Goal: Entertainment & Leisure: Consume media (video, audio)

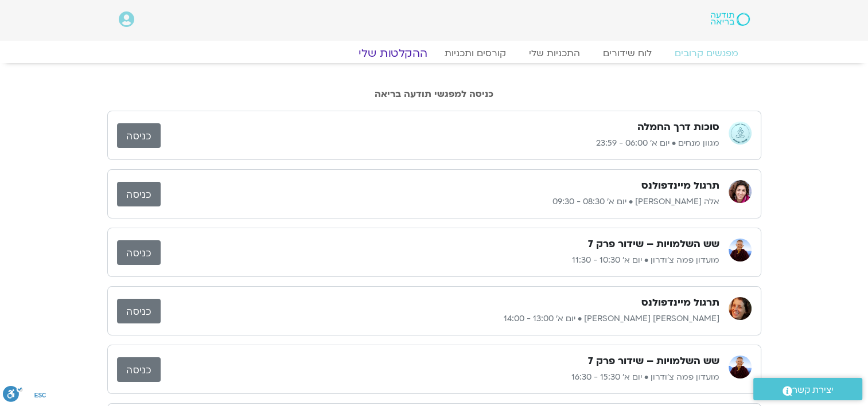
click at [400, 52] on link "ההקלטות שלי" at bounding box center [393, 53] width 96 height 14
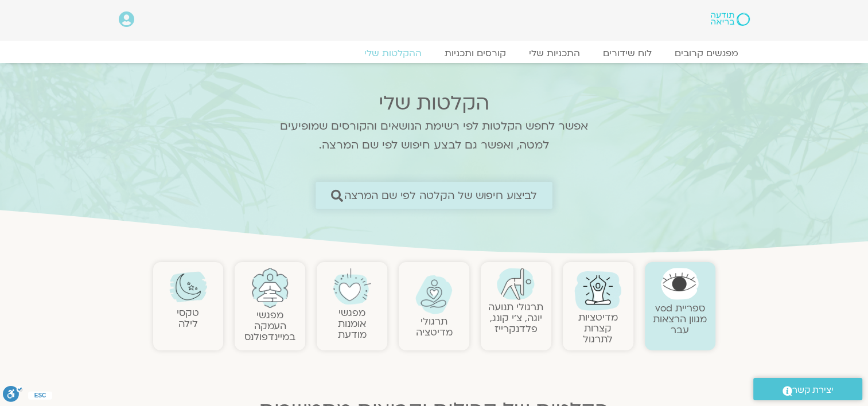
click at [481, 195] on span "לביצוע חיפוש של הקלטה לפי שם המרצה" at bounding box center [440, 195] width 193 height 12
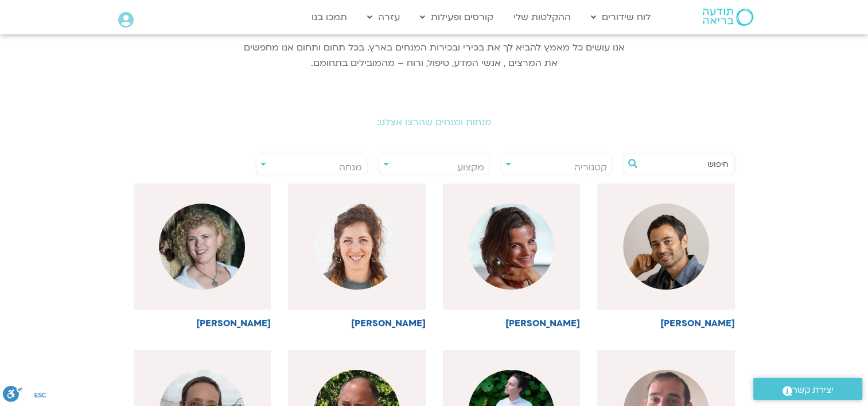
scroll to position [172, 0]
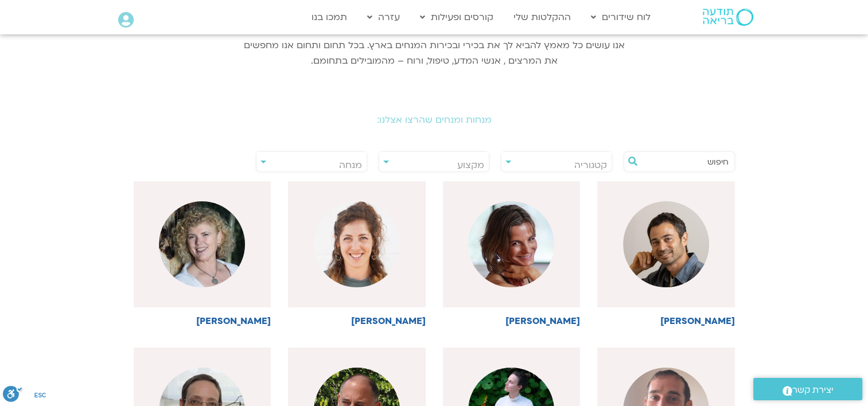
click at [671, 164] on input "text" at bounding box center [685, 162] width 87 height 20
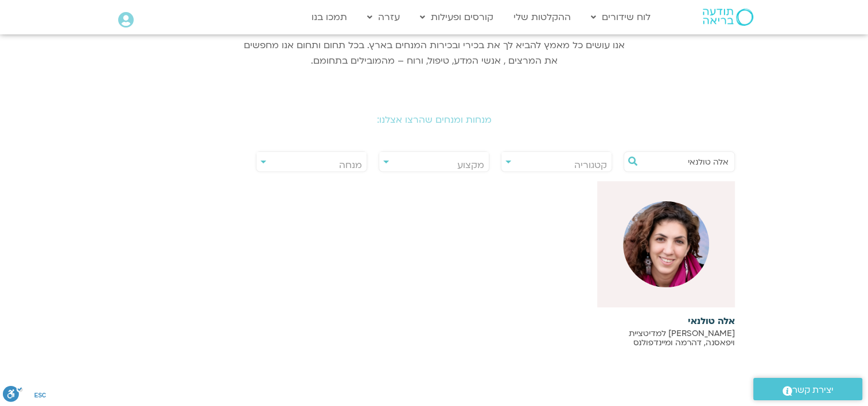
type input "אלה טולנאי"
click at [663, 239] on img at bounding box center [666, 244] width 86 height 86
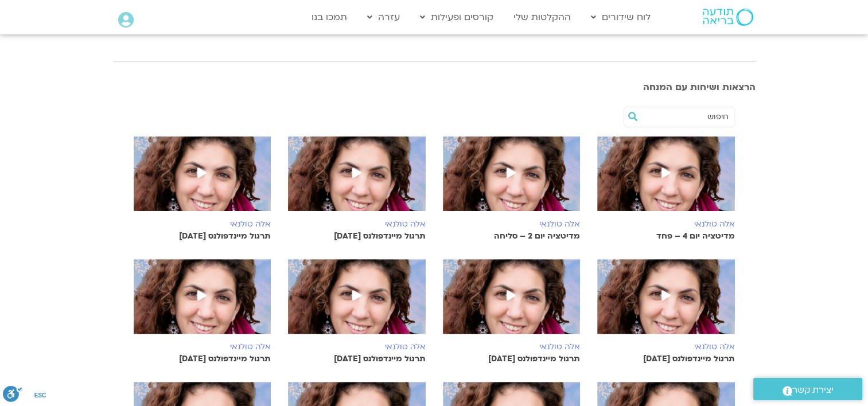
scroll to position [287, 0]
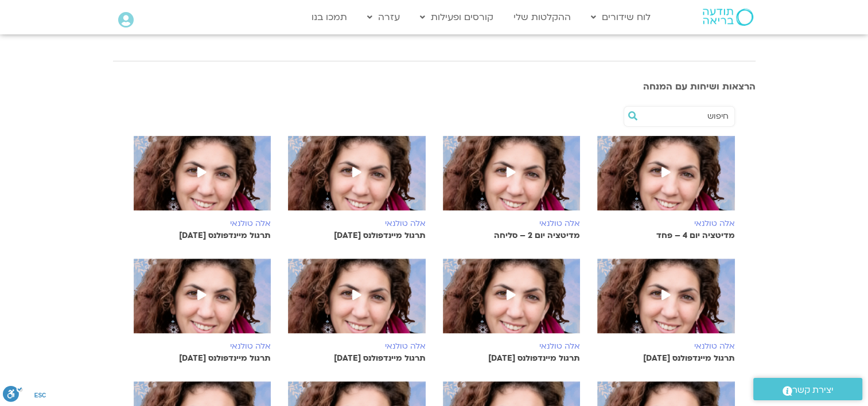
click at [359, 167] on icon at bounding box center [356, 172] width 9 height 10
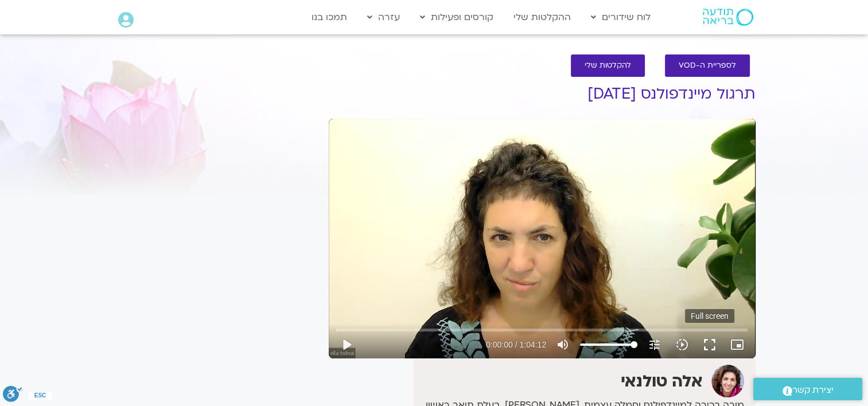
click at [709, 342] on button "fullscreen" at bounding box center [710, 345] width 28 height 28
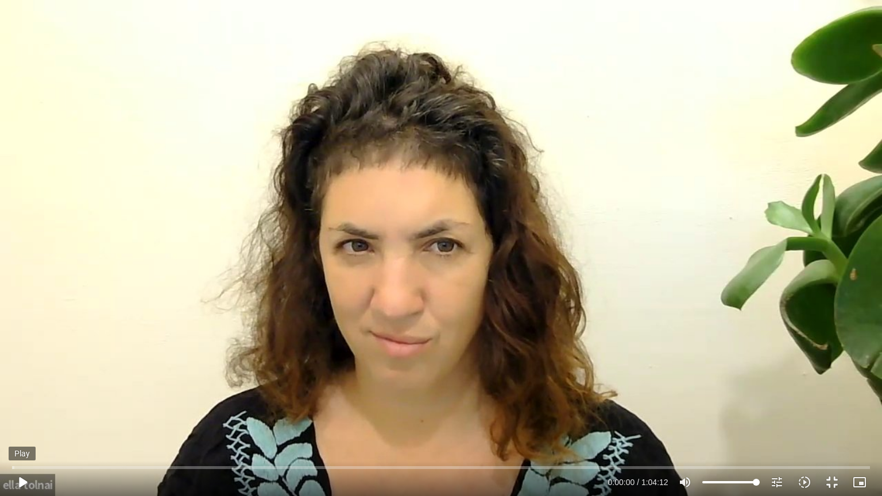
click at [23, 406] on button "play_arrow" at bounding box center [23, 482] width 28 height 28
click at [173, 406] on input "Seek" at bounding box center [440, 467] width 857 height 7
click at [201, 406] on input "Seek" at bounding box center [440, 467] width 857 height 7
click at [21, 406] on button "pause" at bounding box center [23, 482] width 28 height 28
click at [21, 406] on button "play_arrow" at bounding box center [23, 482] width 28 height 28
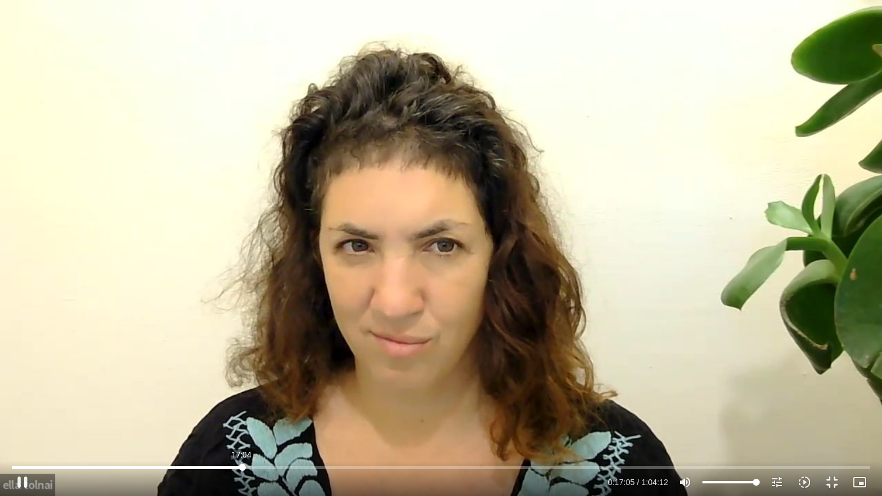
click at [242, 406] on input "Seek" at bounding box center [440, 467] width 857 height 7
click at [297, 406] on input "Seek" at bounding box center [440, 467] width 857 height 7
click at [344, 406] on input "Seek" at bounding box center [440, 467] width 857 height 7
click at [388, 406] on input "Seek" at bounding box center [440, 467] width 857 height 7
click at [414, 406] on div "Skip Ad 28:10 pause 0:28:15 / 1:04:12 volume_up Mute tune Resolution Auto 720p …" at bounding box center [441, 477] width 864 height 37
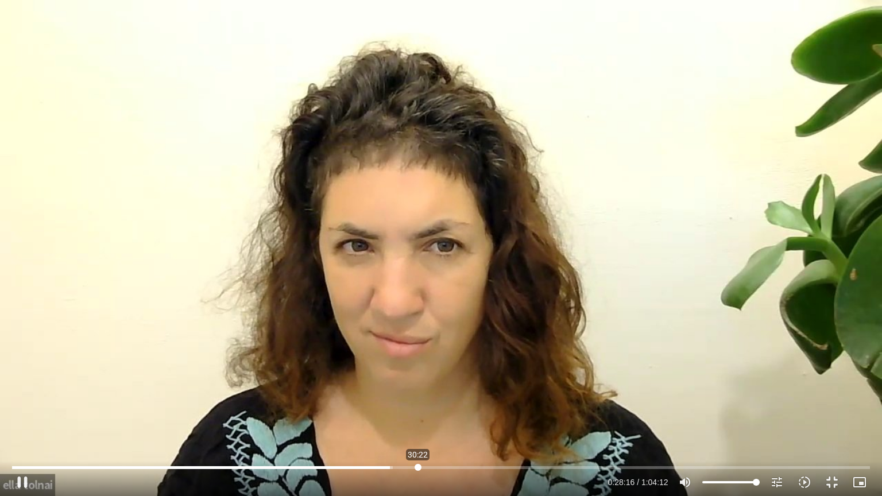
click at [418, 406] on input "Seek" at bounding box center [440, 467] width 857 height 7
click at [453, 406] on input "Seek" at bounding box center [440, 467] width 857 height 7
click at [487, 406] on input "Seek" at bounding box center [440, 467] width 857 height 7
click at [528, 406] on div "Skip Ad 38:31 pause 0:35:46 / 1:04:12 volume_up Mute tune Resolution Auto 720p …" at bounding box center [441, 477] width 864 height 37
click at [529, 406] on input "Seek" at bounding box center [440, 467] width 857 height 7
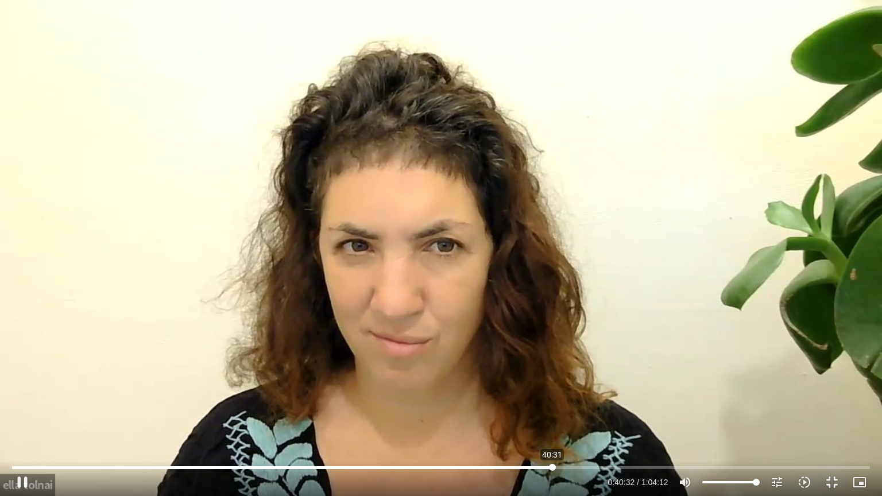
click at [552, 406] on input "Seek" at bounding box center [440, 467] width 857 height 7
click at [689, 406] on input "Seek" at bounding box center [440, 467] width 857 height 7
click at [707, 406] on input "Seek" at bounding box center [440, 467] width 857 height 7
click at [728, 406] on input "Seek" at bounding box center [440, 467] width 857 height 7
click at [748, 406] on input "Seek" at bounding box center [440, 467] width 857 height 7
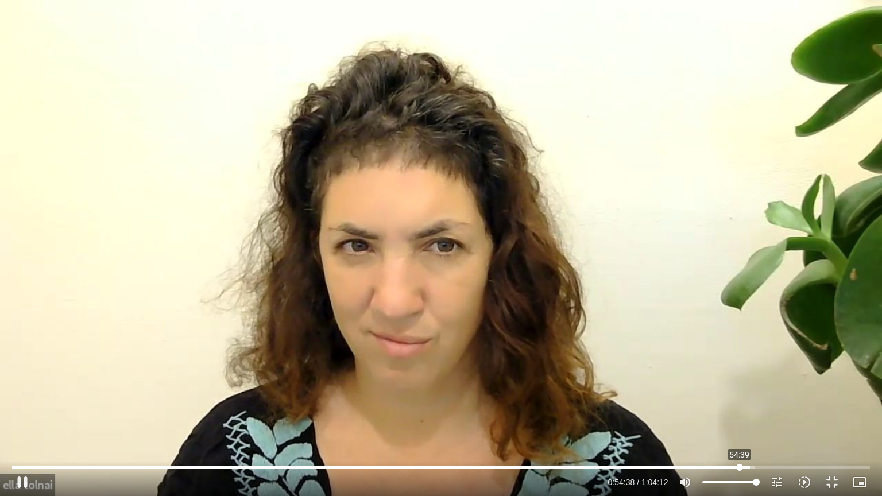
click at [739, 406] on input "Seek" at bounding box center [440, 467] width 857 height 7
click at [23, 406] on button "pause" at bounding box center [23, 482] width 28 height 28
click at [24, 406] on button "play_arrow" at bounding box center [23, 482] width 28 height 28
type input "3844.587527"
